Goal: Information Seeking & Learning: Learn about a topic

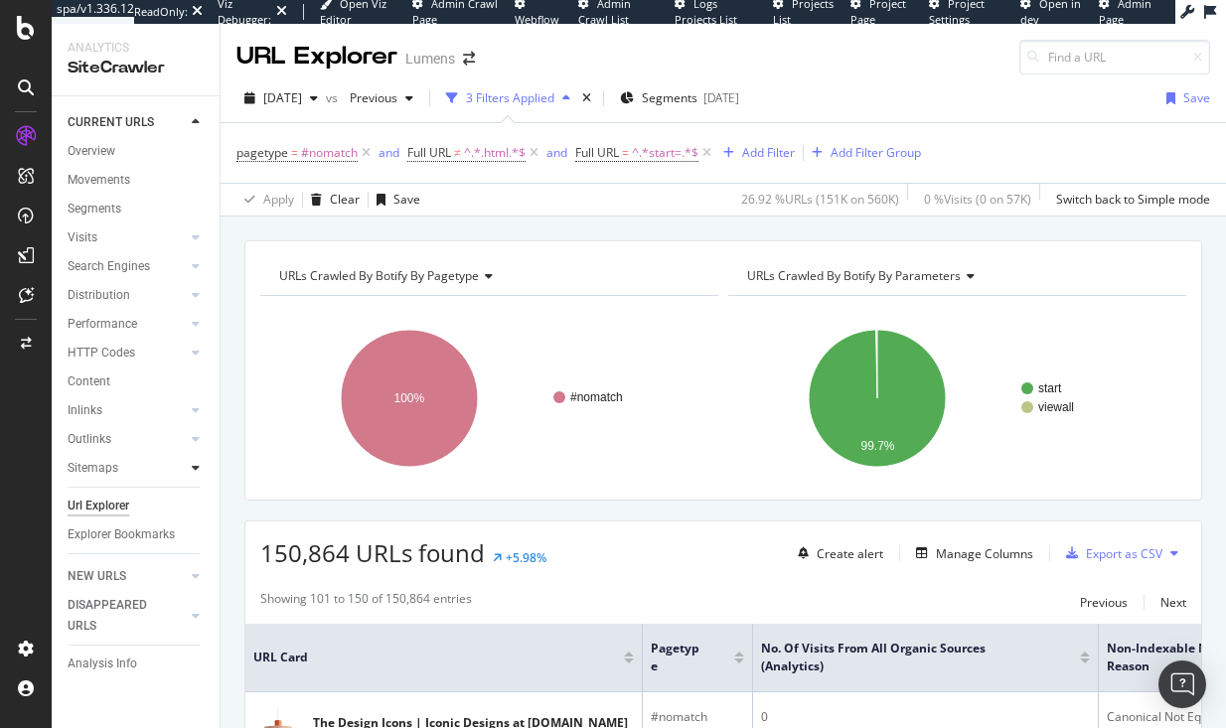
scroll to position [4474, 0]
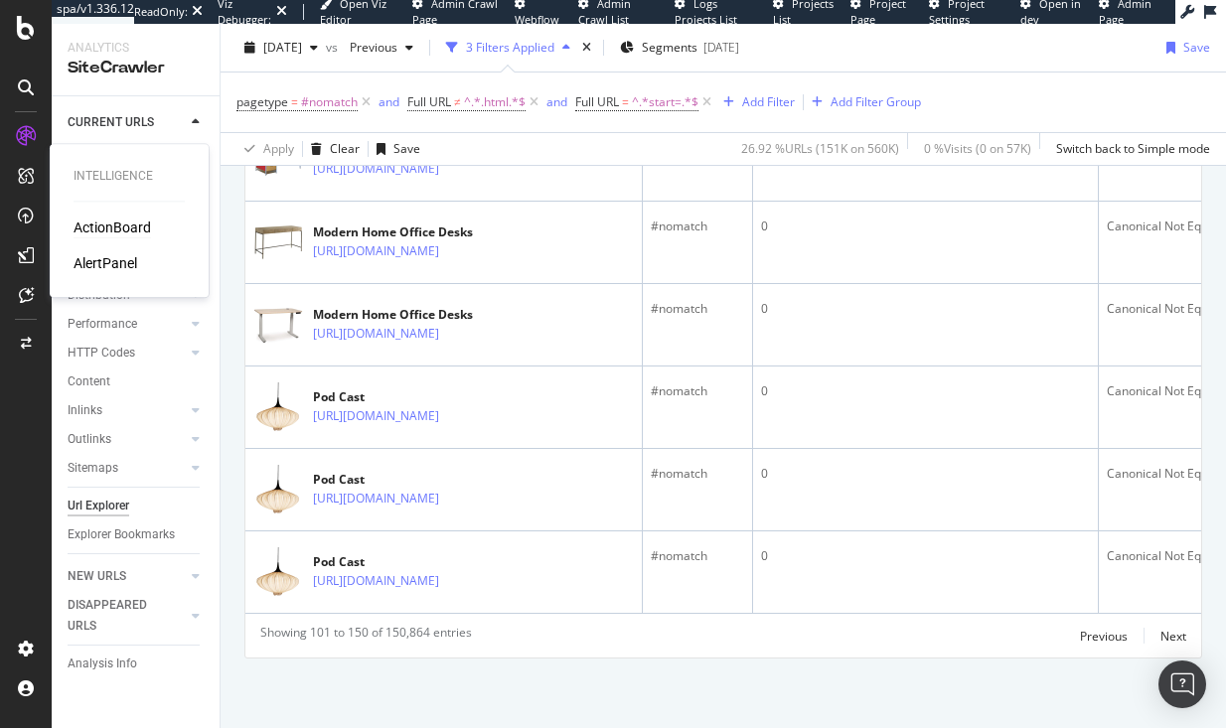
click at [114, 229] on div "ActionBoard" at bounding box center [113, 228] width 78 height 20
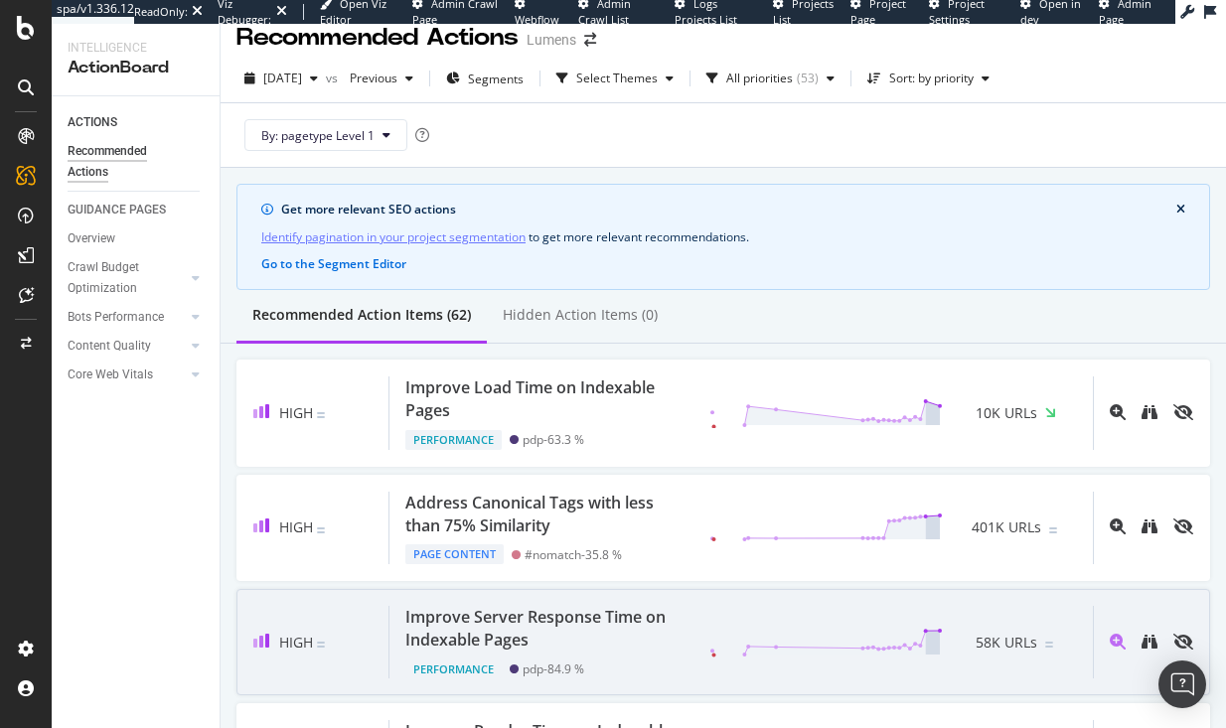
scroll to position [96, 0]
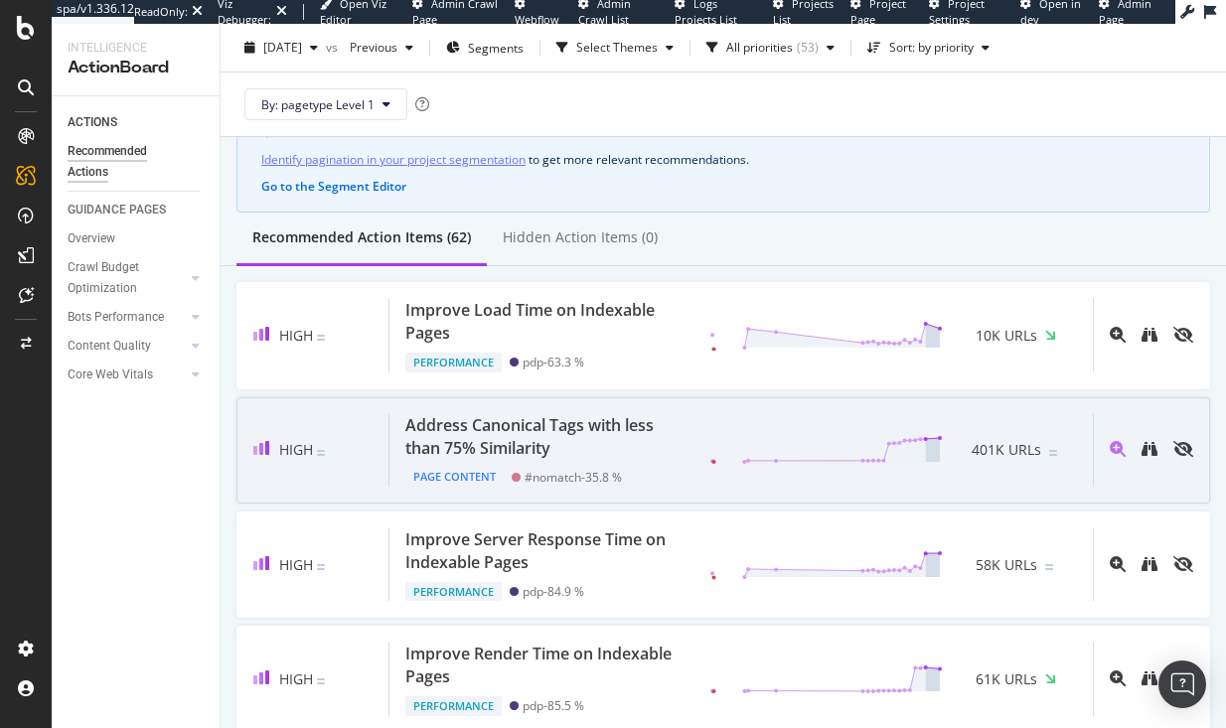
click at [588, 423] on div "Address Canonical Tags with less than 75% Similarity" at bounding box center [545, 437] width 280 height 46
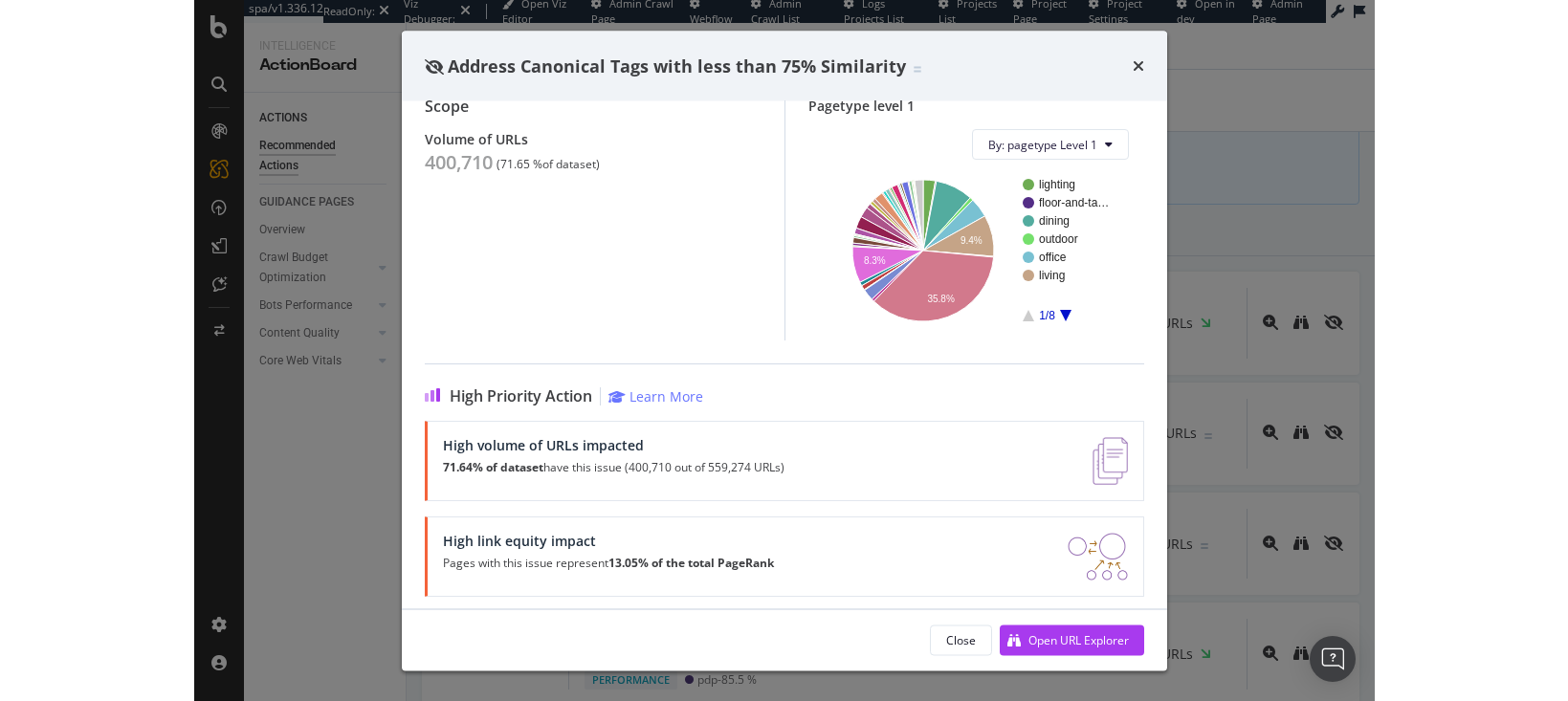
scroll to position [149, 0]
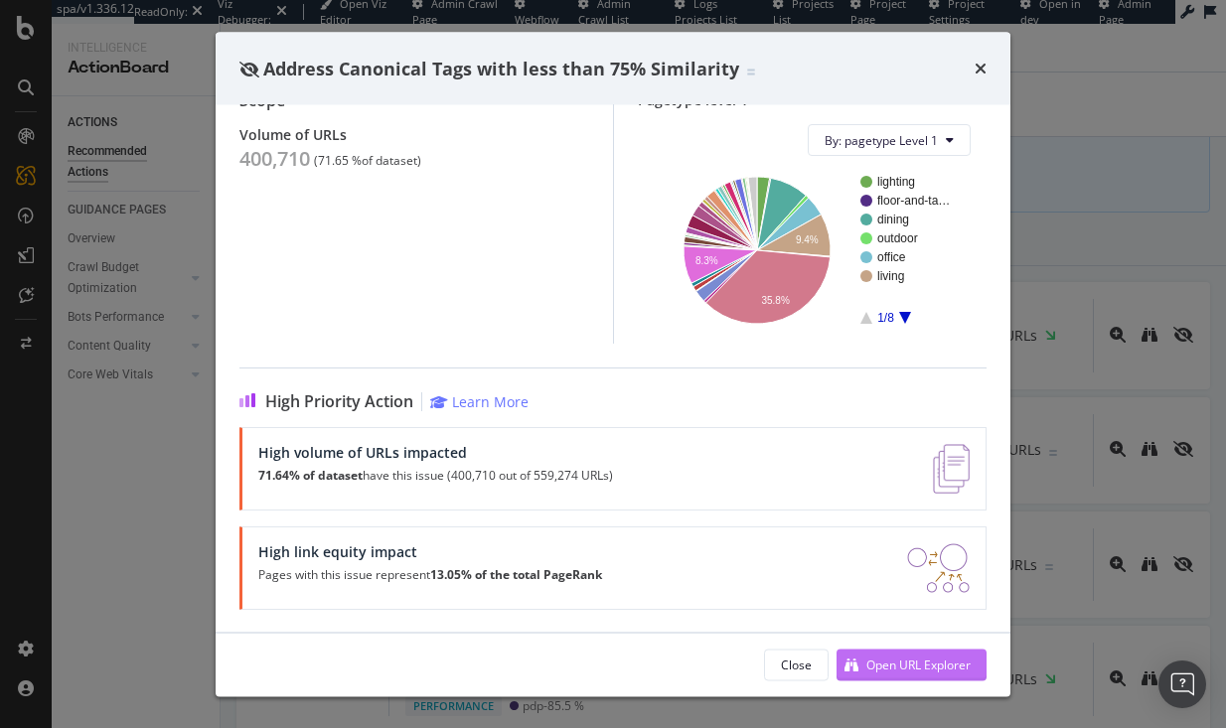
click at [921, 671] on div "Open URL Explorer" at bounding box center [919, 664] width 104 height 17
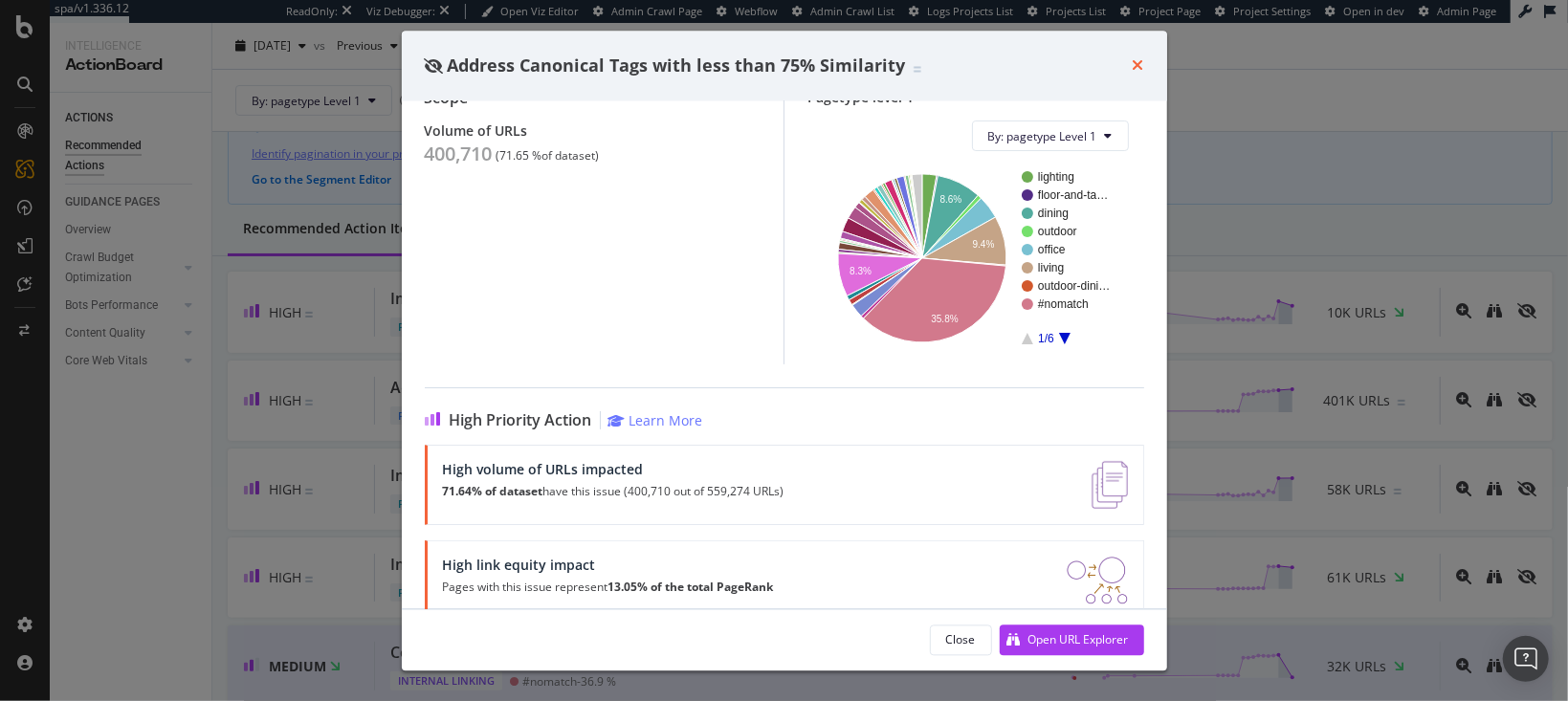
click at [1140, 64] on icon "times" at bounding box center [1139, 66] width 12 height 15
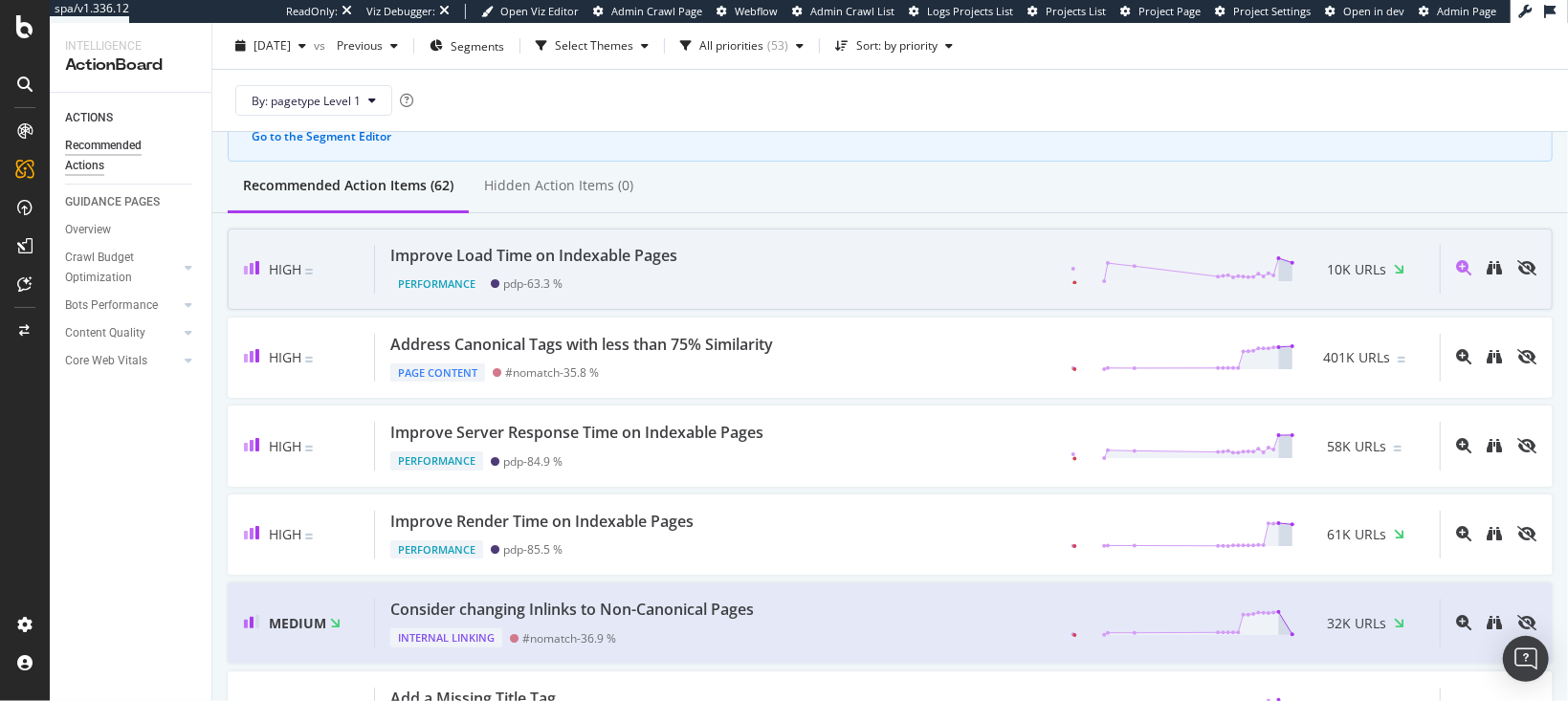
scroll to position [182, 0]
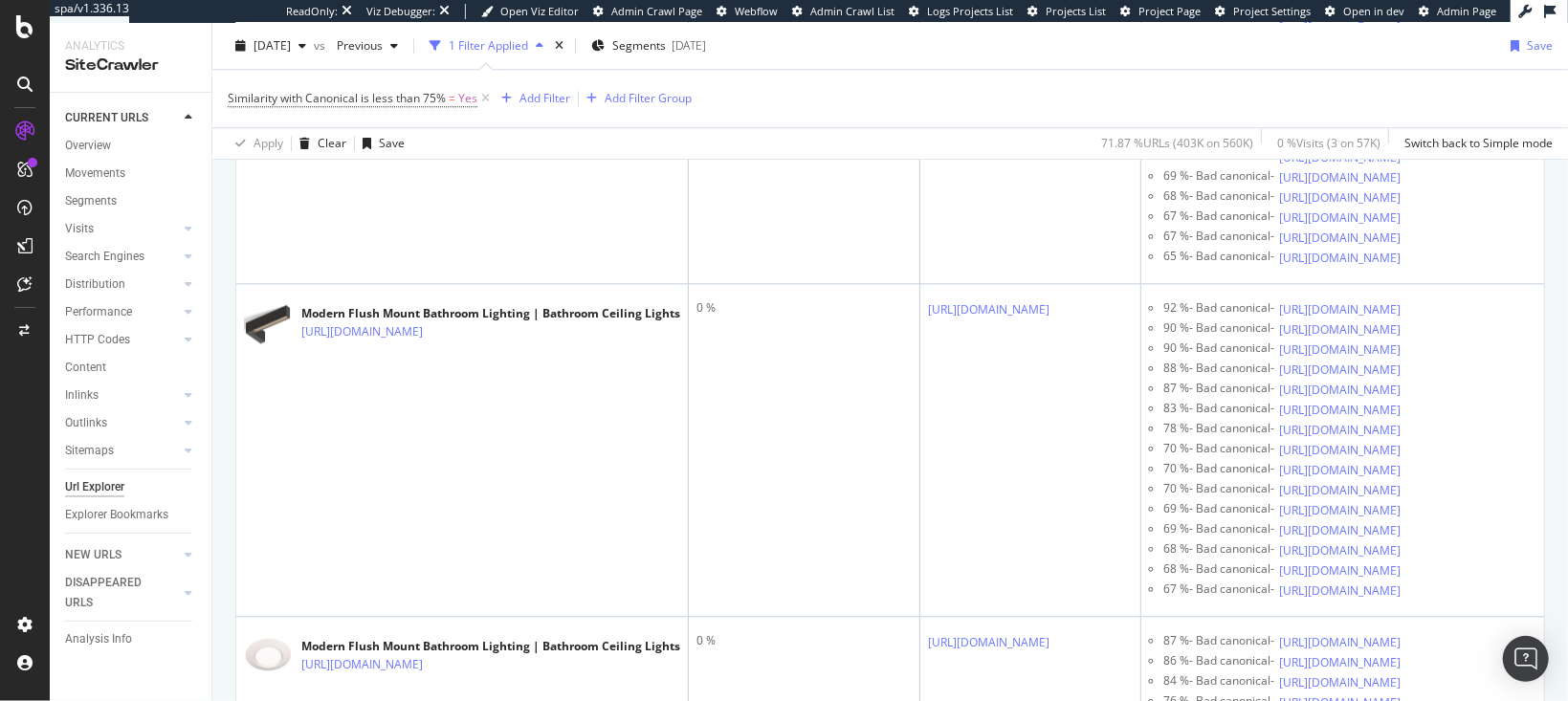
scroll to position [3284, 0]
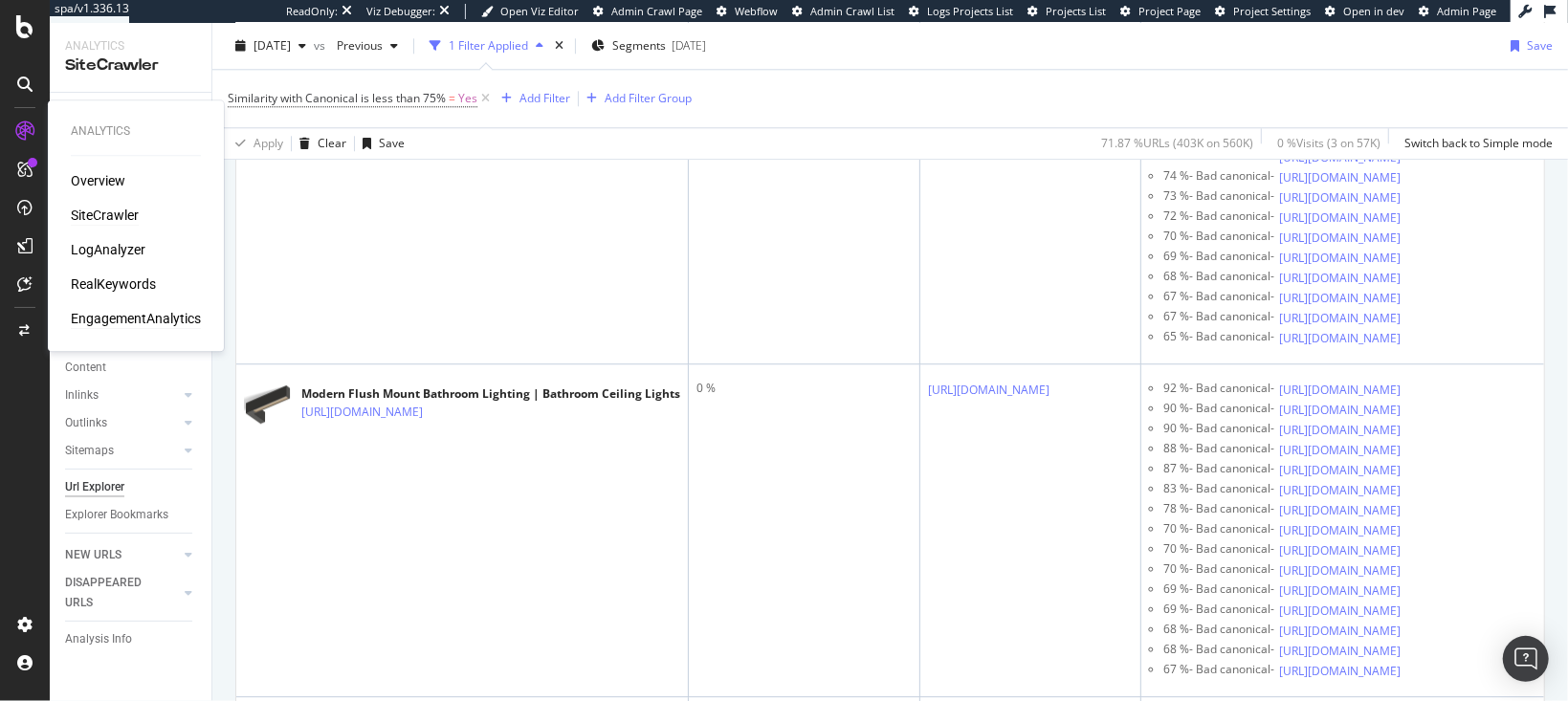
click at [113, 314] on div "EngagementAnalytics" at bounding box center [136, 319] width 130 height 19
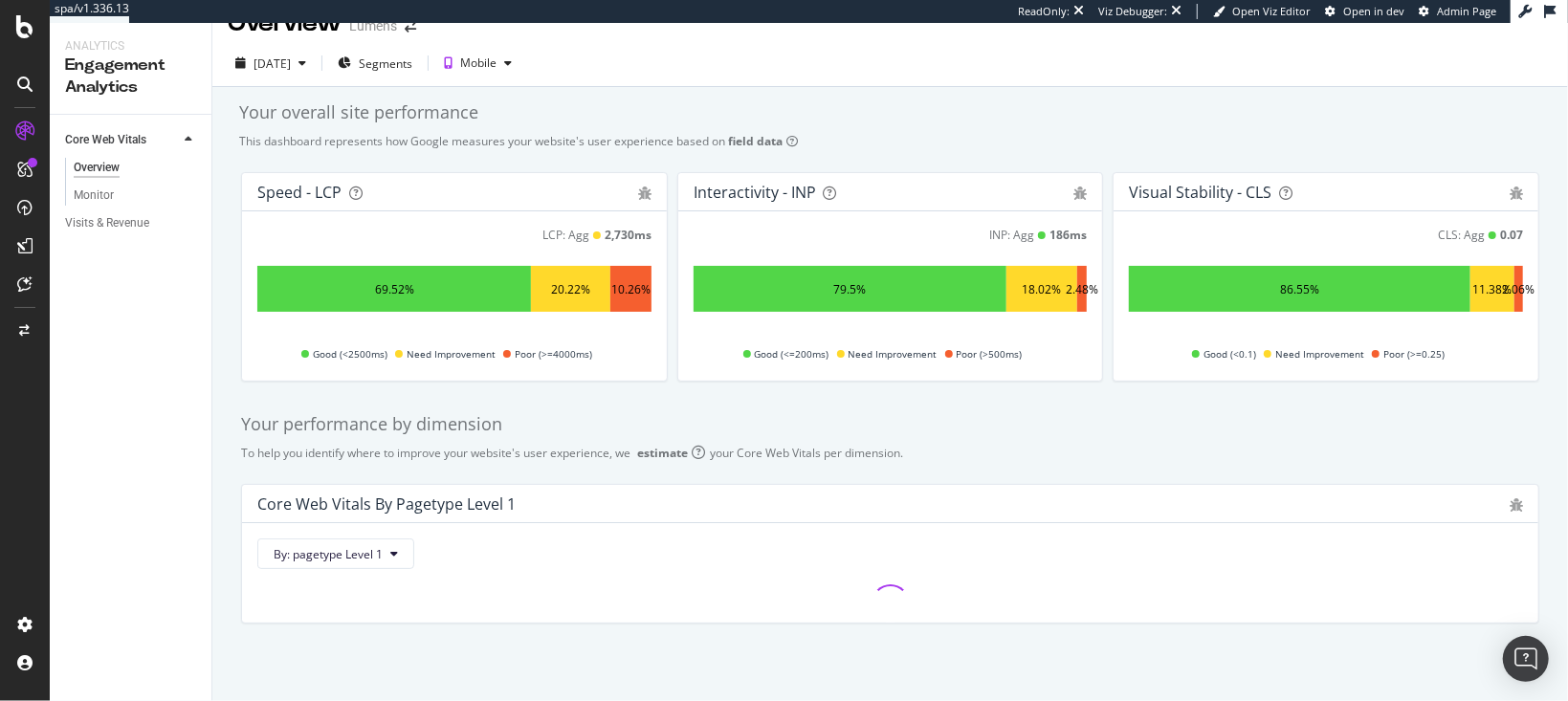
scroll to position [34, 0]
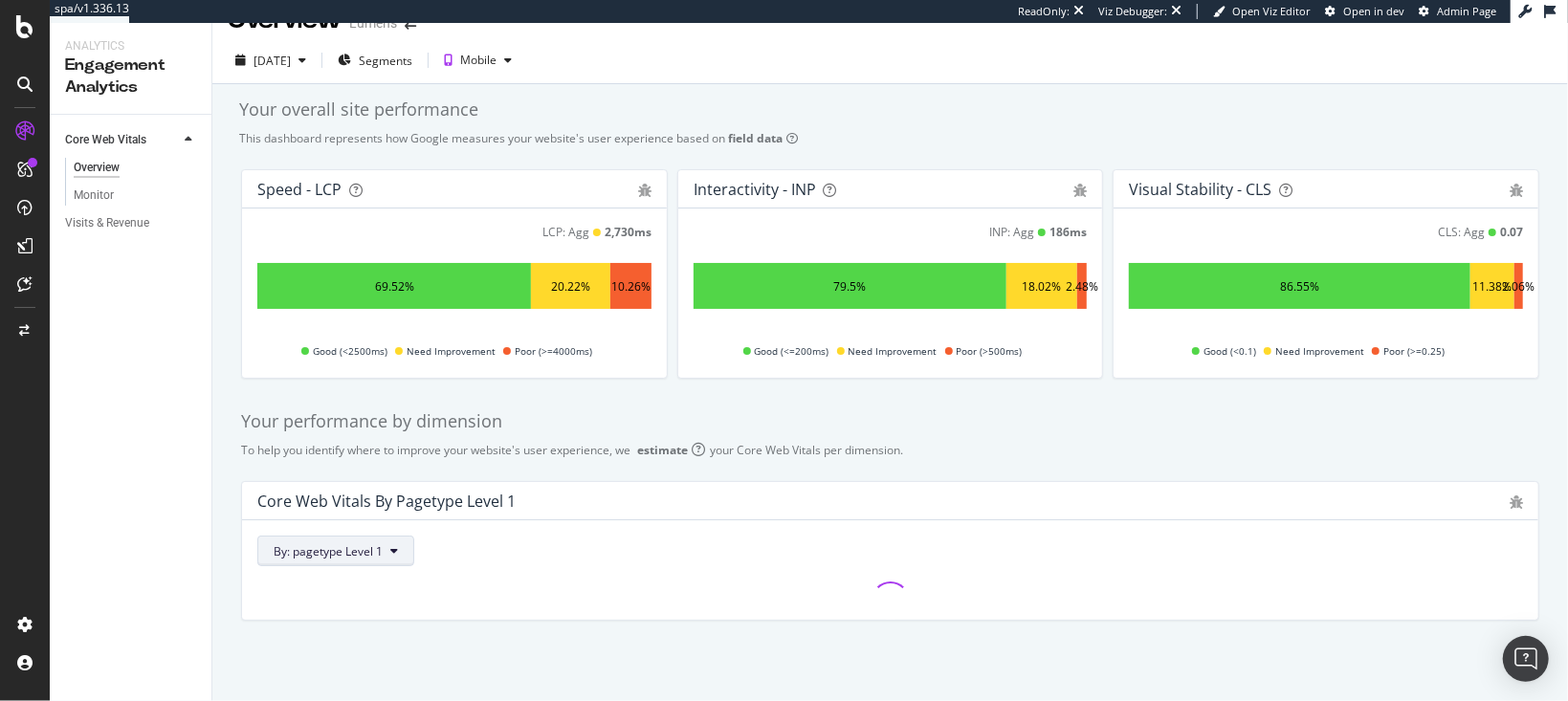
click at [398, 553] on button "By: pagetype Level 1" at bounding box center [335, 551] width 157 height 31
click at [616, 467] on div "Your performance by dimension To help you identify where to improve your websit…" at bounding box center [889, 514] width 1321 height 242
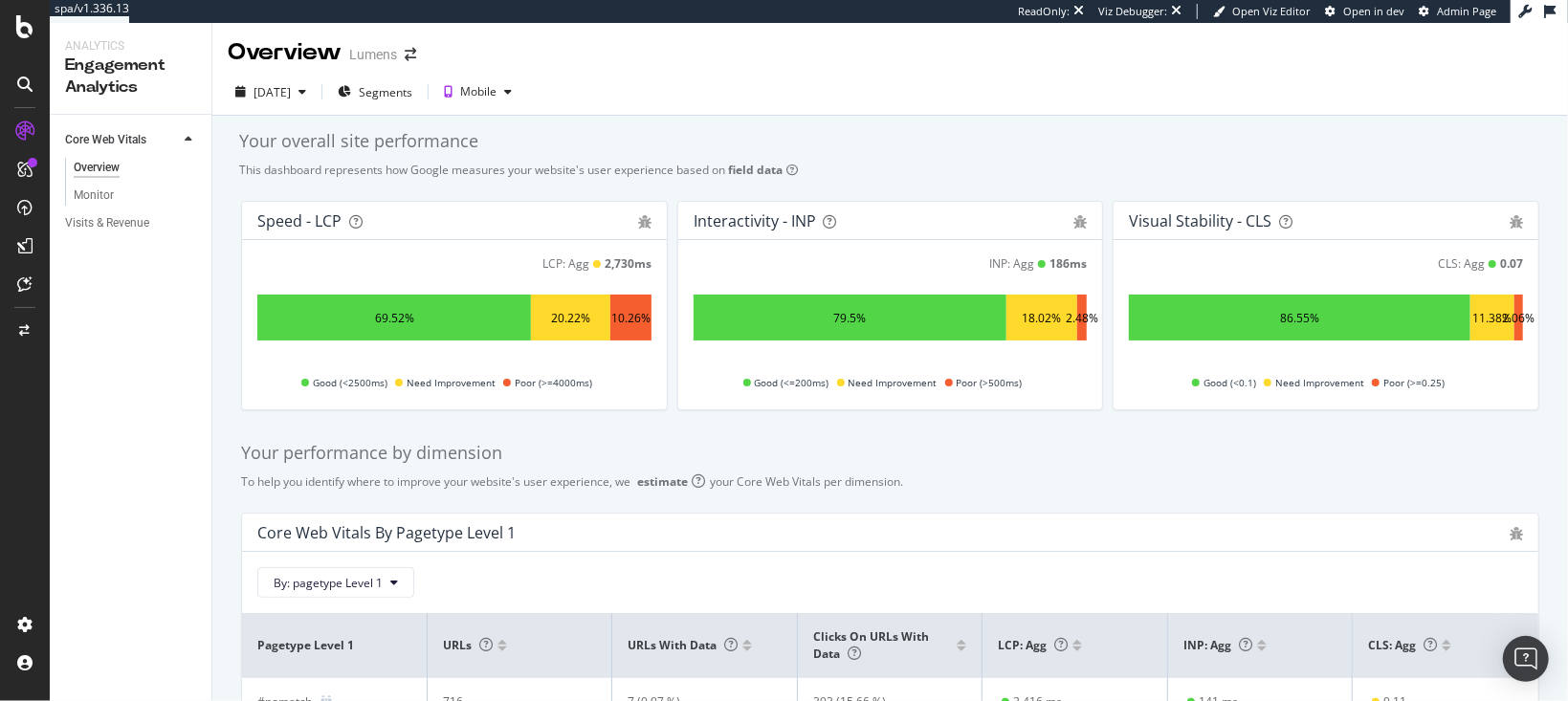
scroll to position [0, 0]
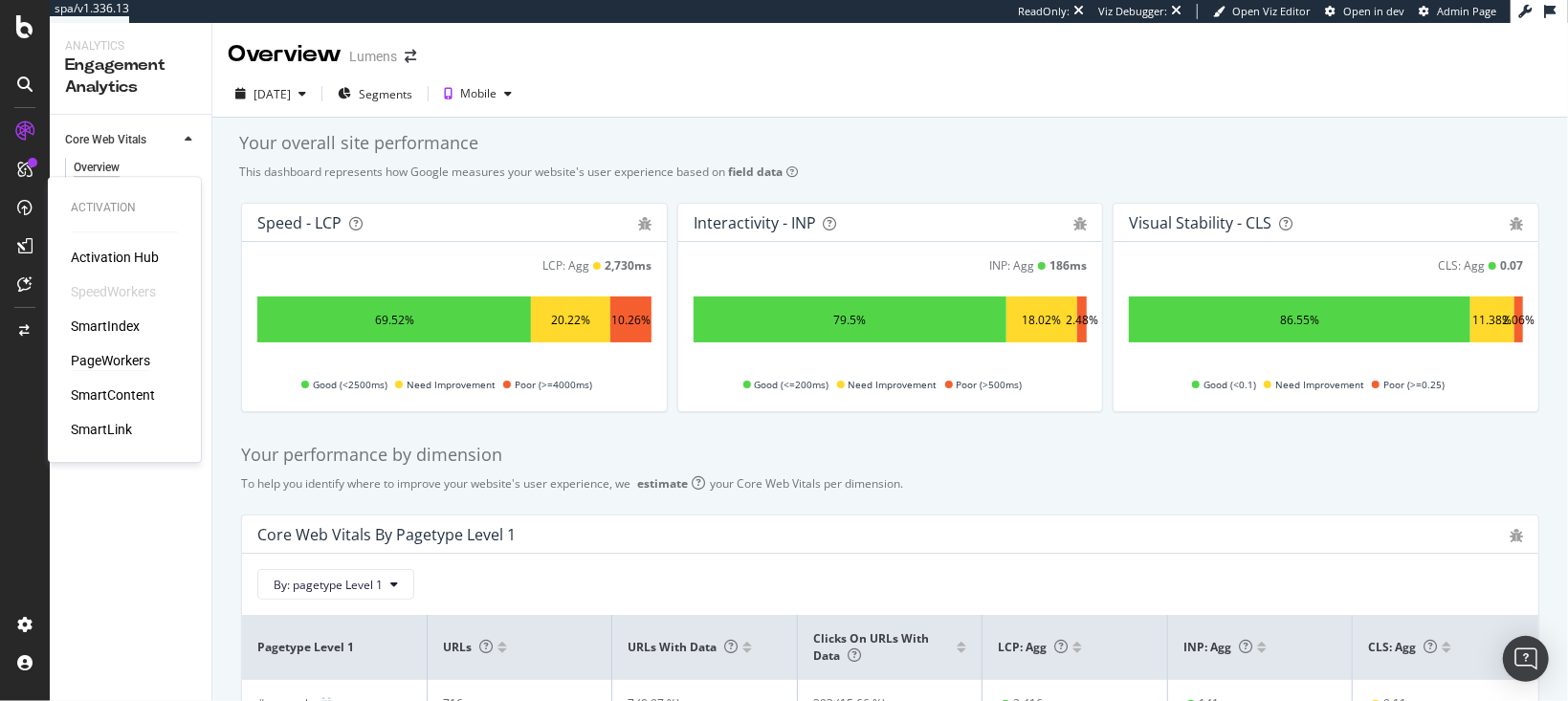
click at [117, 365] on div "PageWorkers" at bounding box center [111, 361] width 79 height 19
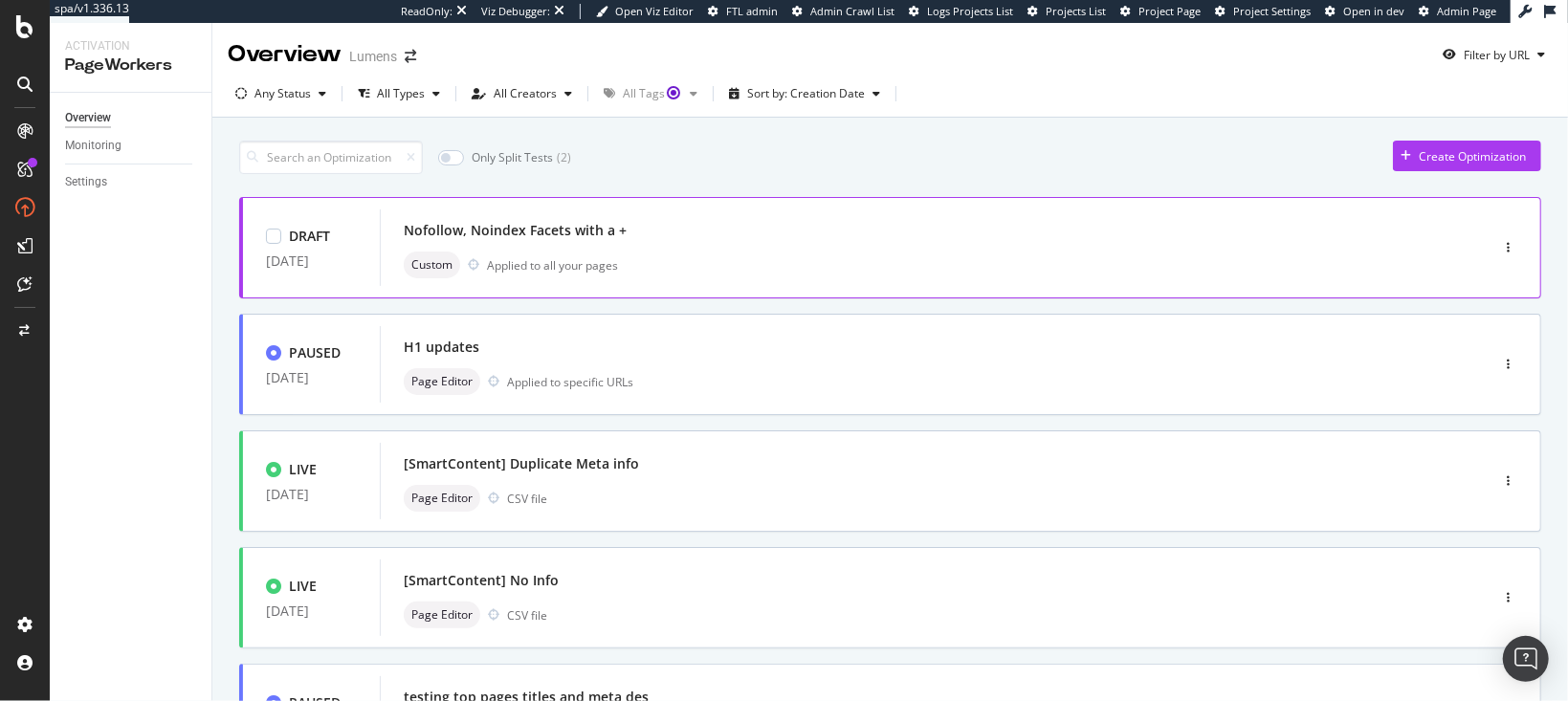
click at [694, 229] on div "Nofollow, Noindex Facets with a +" at bounding box center [905, 231] width 1003 height 27
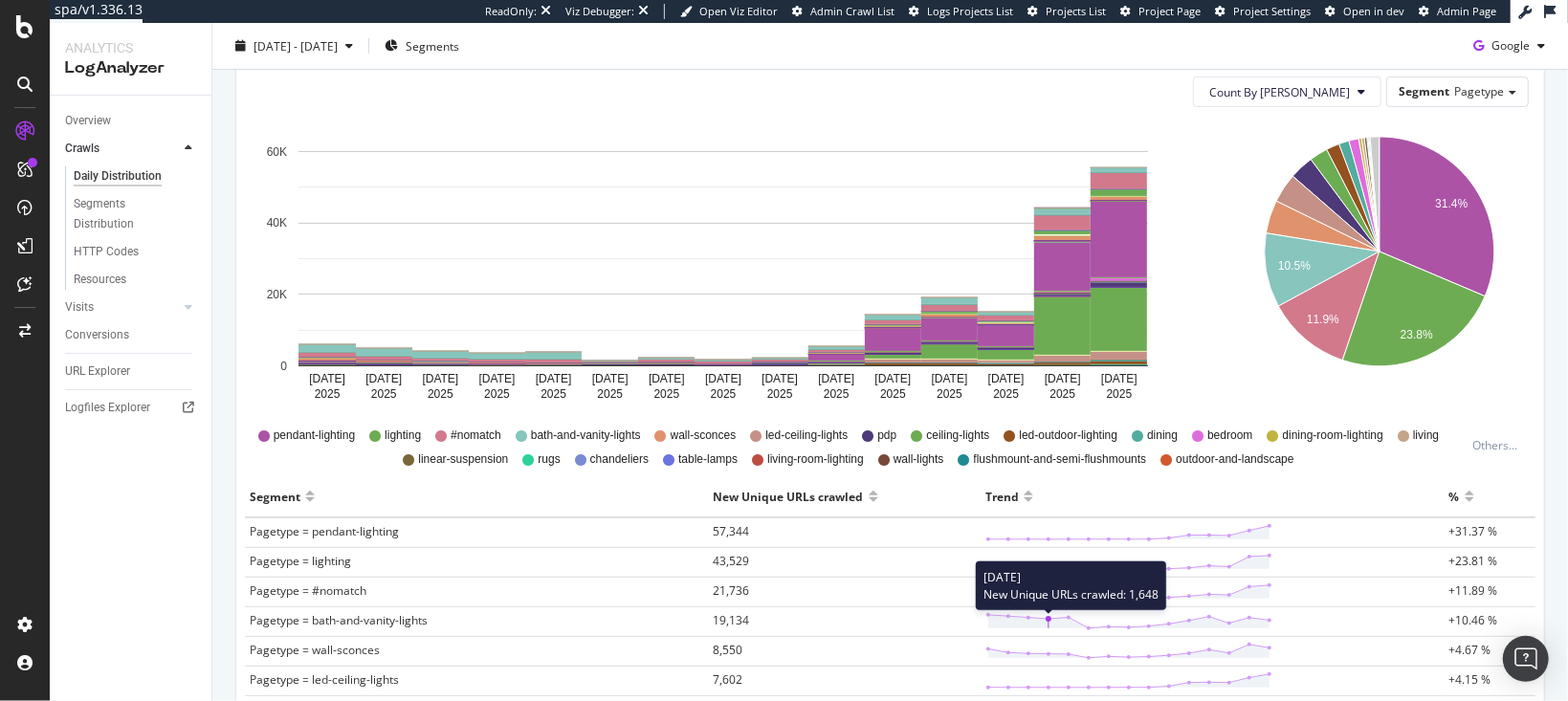
scroll to position [240, 0]
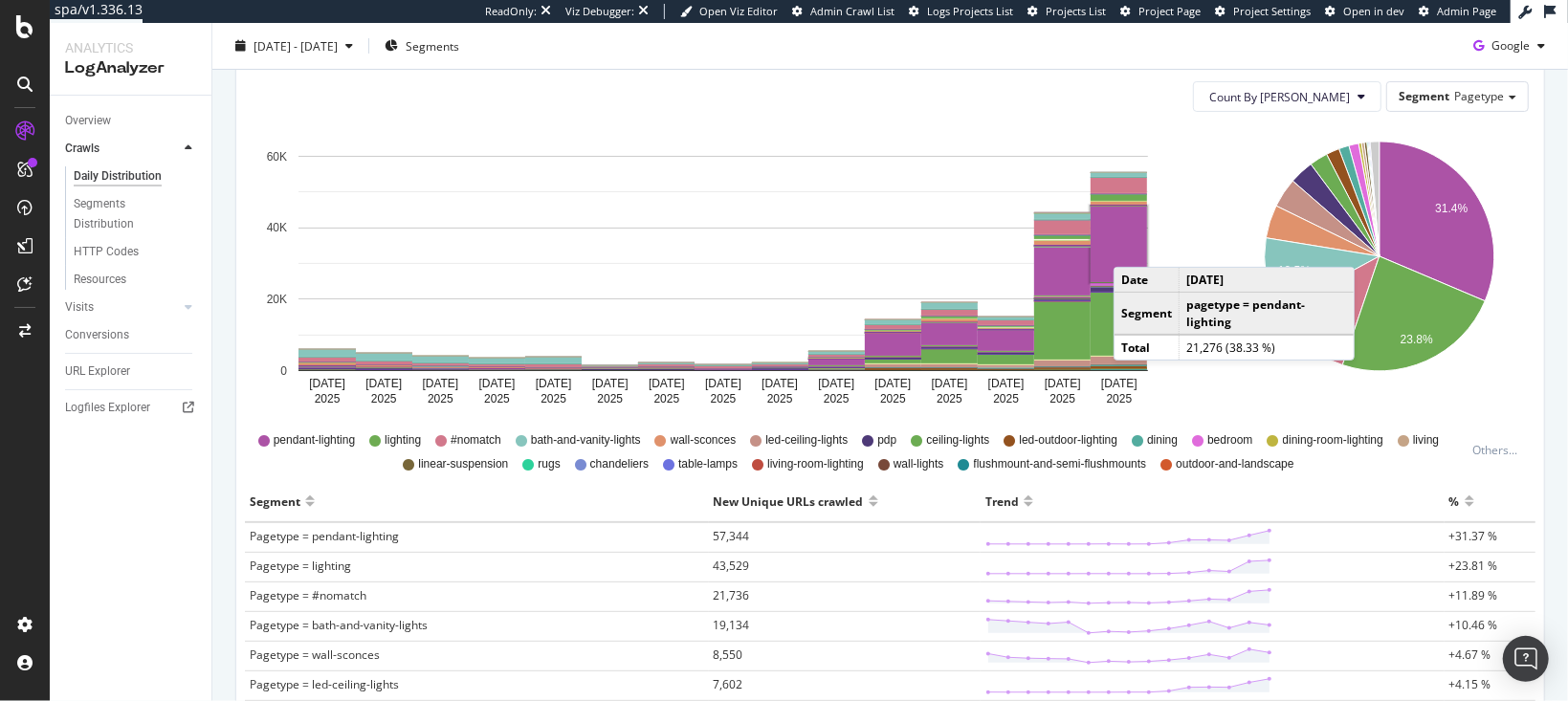
click at [1133, 247] on rect "A chart." at bounding box center [1118, 245] width 57 height 76
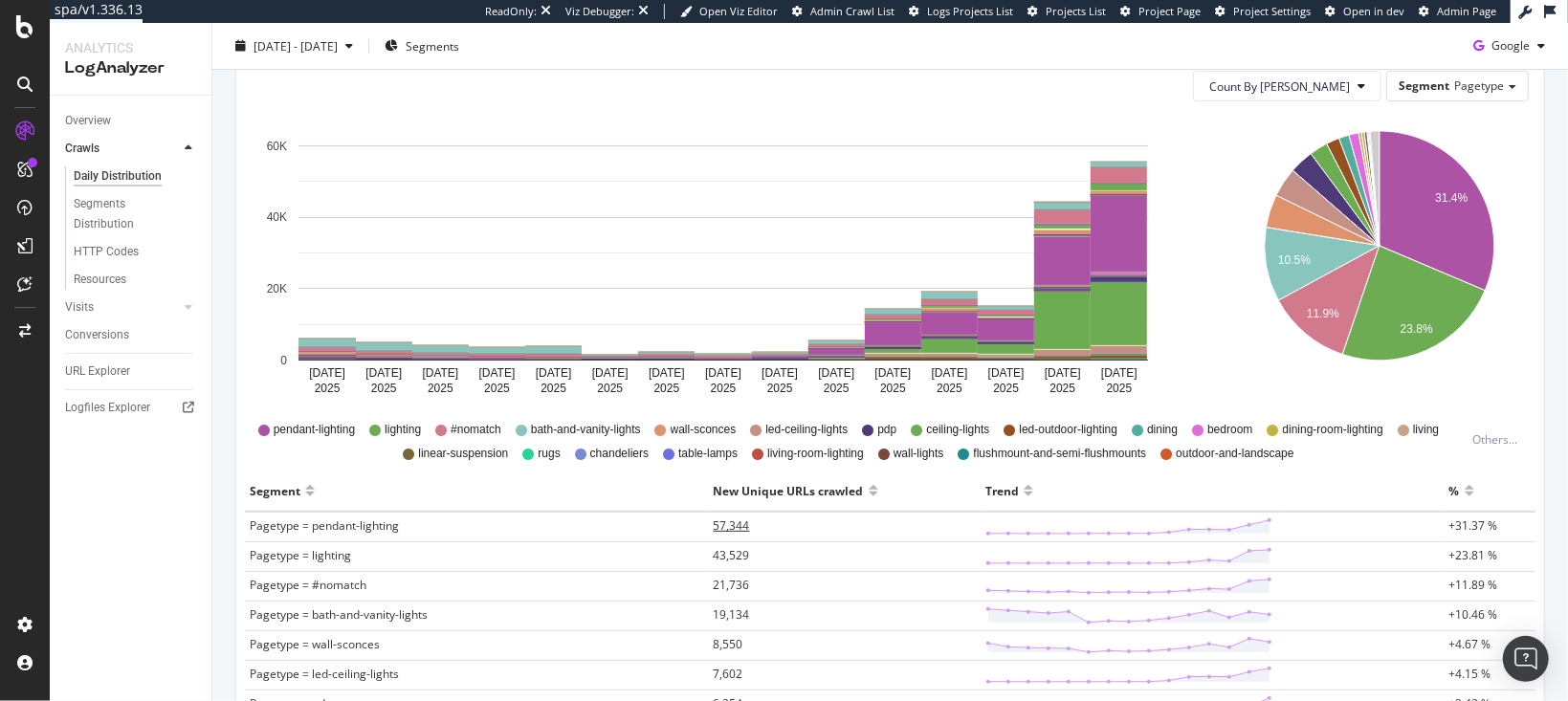
scroll to position [249, 0]
